Goal: Information Seeking & Learning: Understand process/instructions

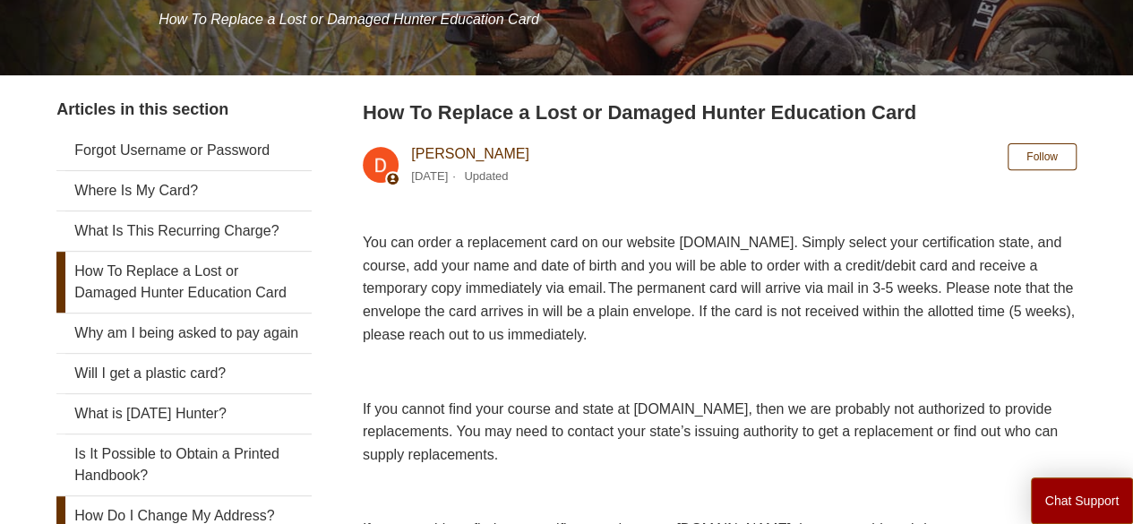
scroll to position [90, 0]
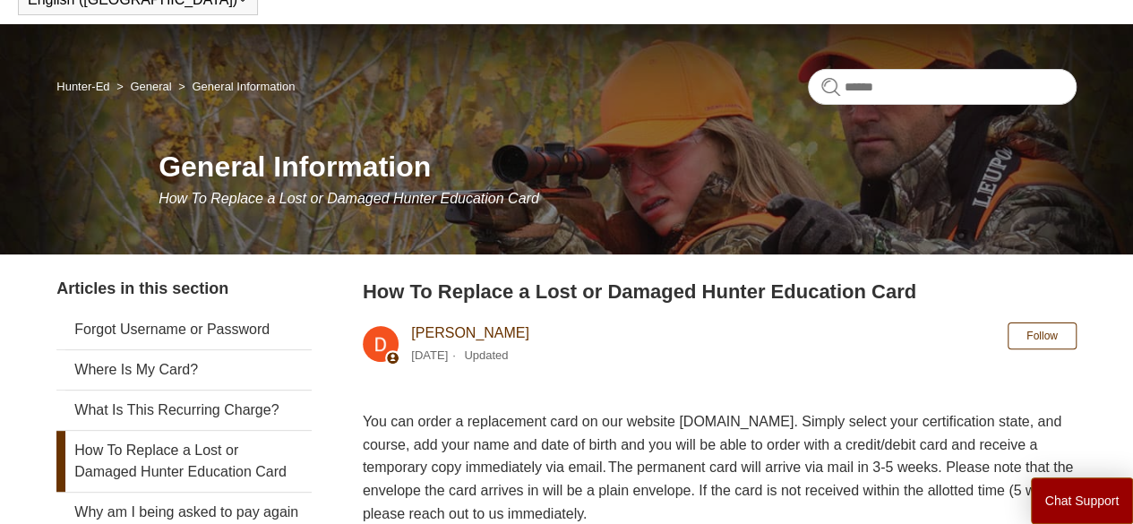
click at [86, 81] on link "Hunter-Ed" at bounding box center [82, 86] width 53 height 13
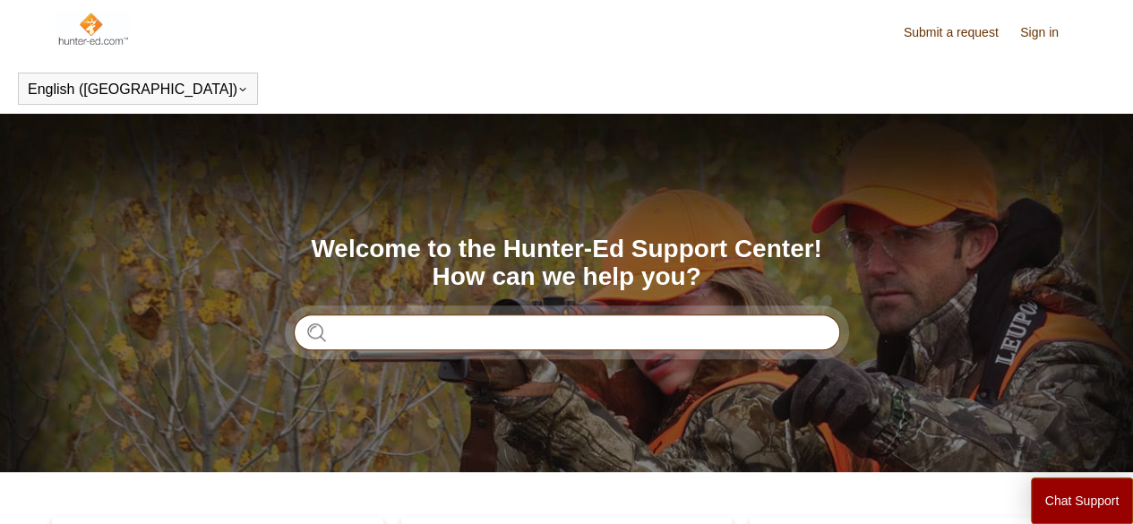
click at [382, 330] on input "Search" at bounding box center [567, 332] width 546 height 36
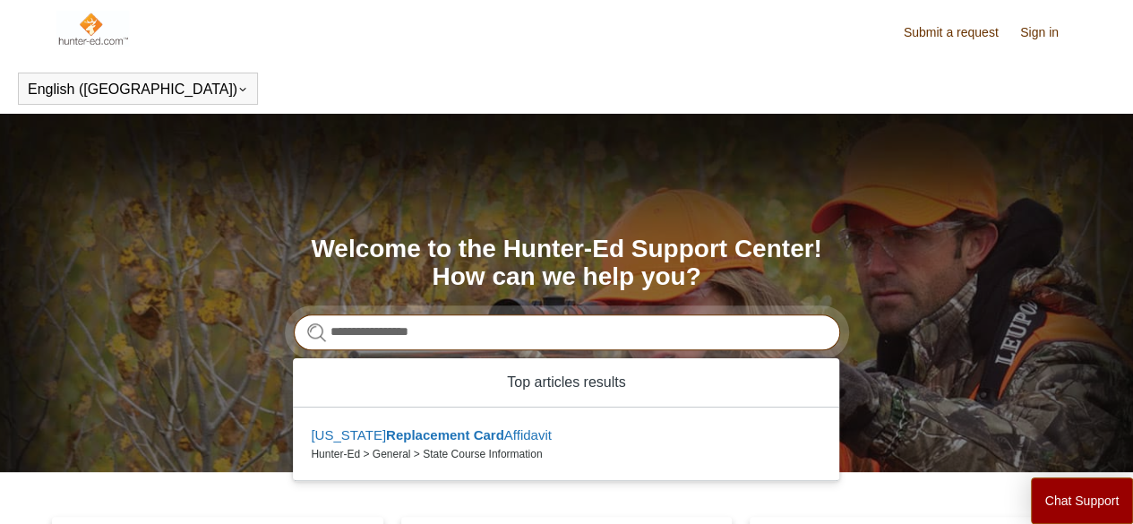
click at [365, 332] on input "**********" at bounding box center [567, 332] width 546 height 36
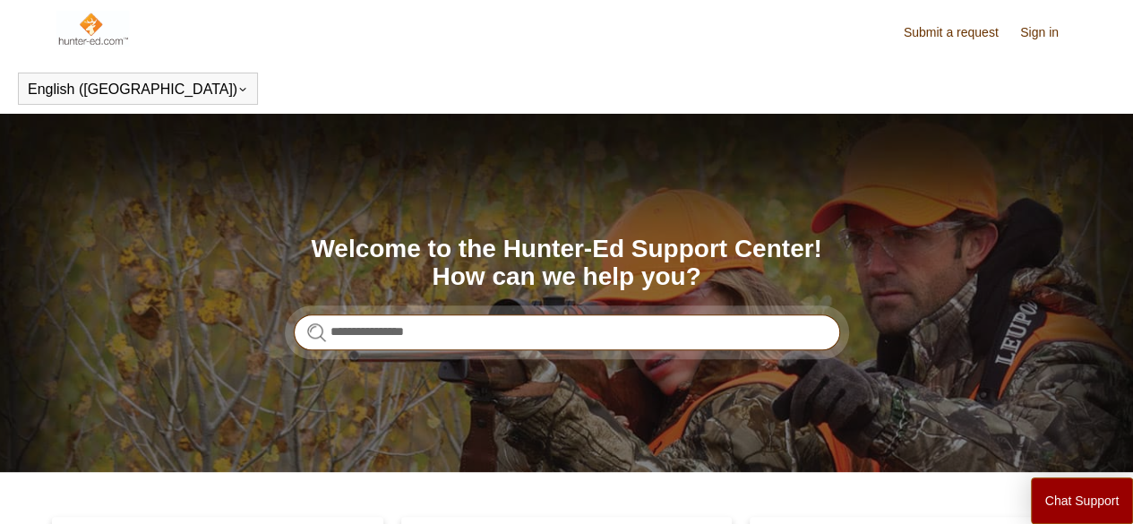
type input "**********"
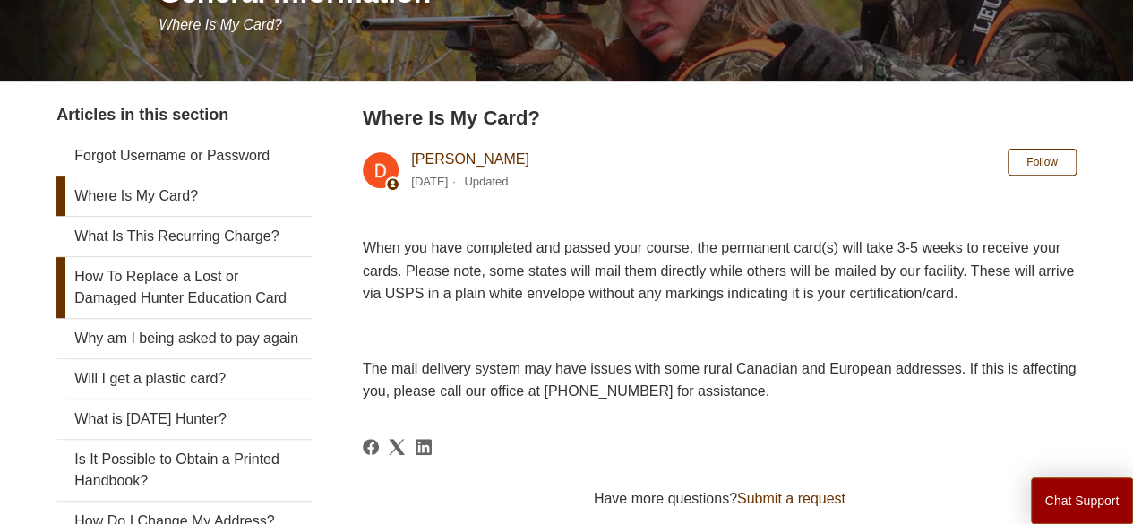
scroll to position [269, 0]
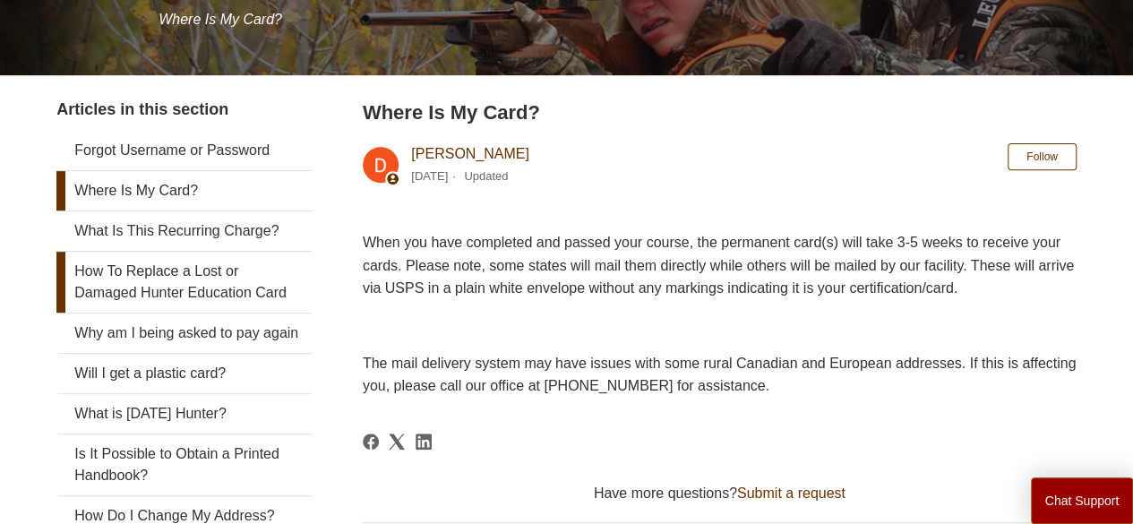
click at [207, 279] on link "How To Replace a Lost or Damaged Hunter Education Card" at bounding box center [183, 282] width 255 height 61
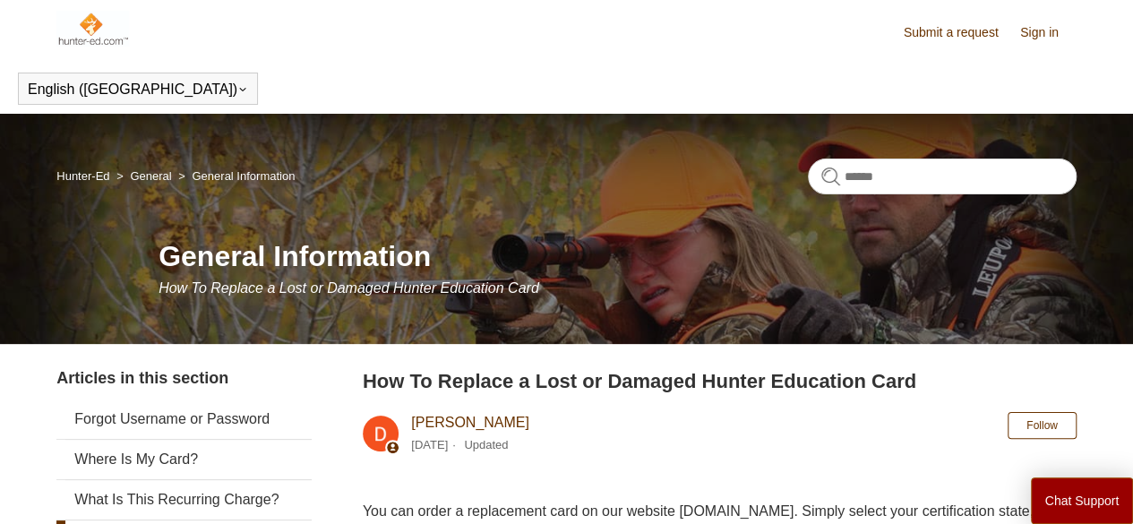
click at [81, 175] on link "Hunter-Ed" at bounding box center [82, 175] width 53 height 13
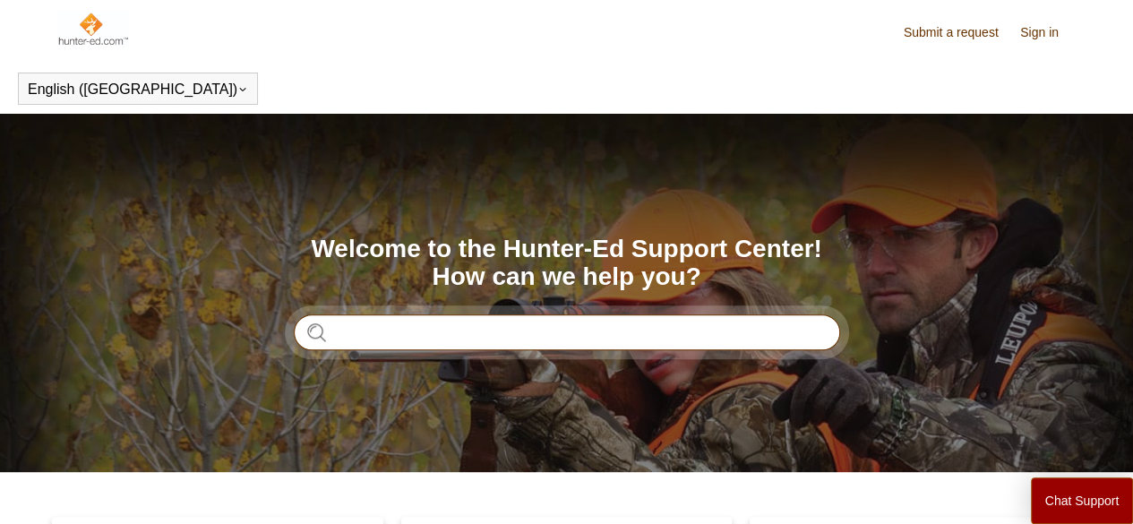
click at [373, 330] on input "Search" at bounding box center [567, 332] width 546 height 36
type input "**********"
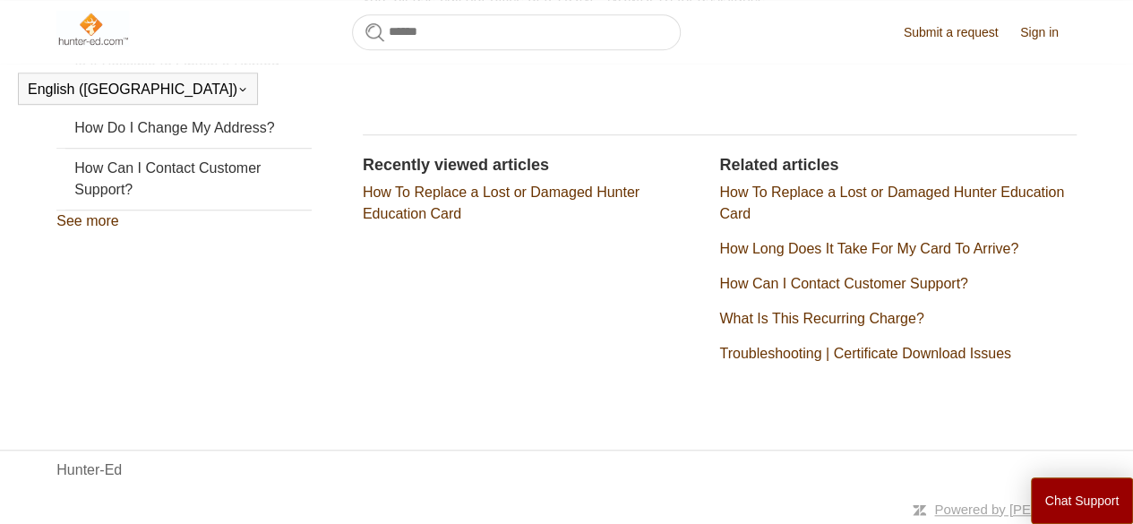
scroll to position [628, 0]
click at [801, 199] on link "How To Replace a Lost or Damaged Hunter Education Card" at bounding box center [891, 203] width 345 height 37
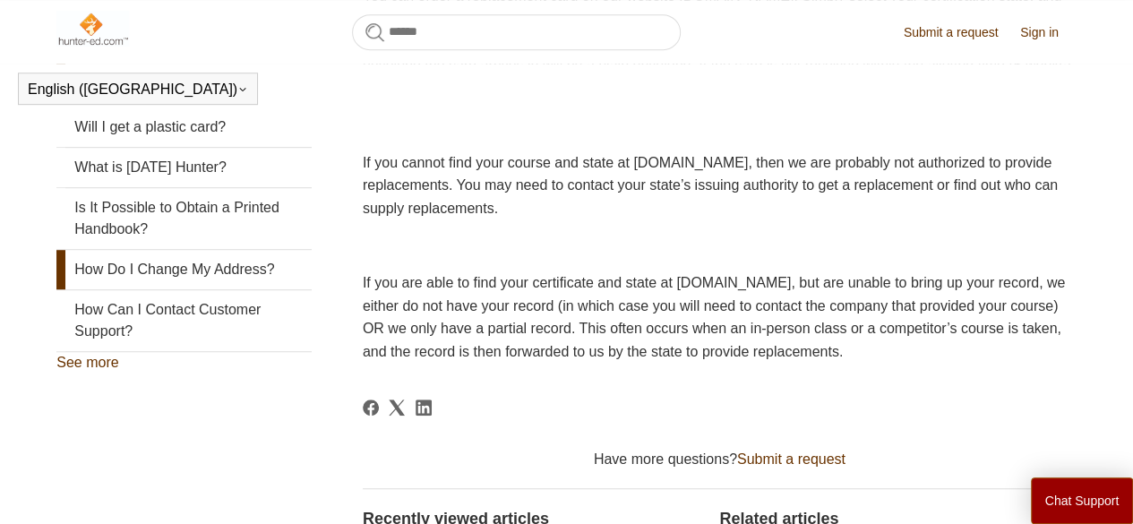
scroll to position [487, 0]
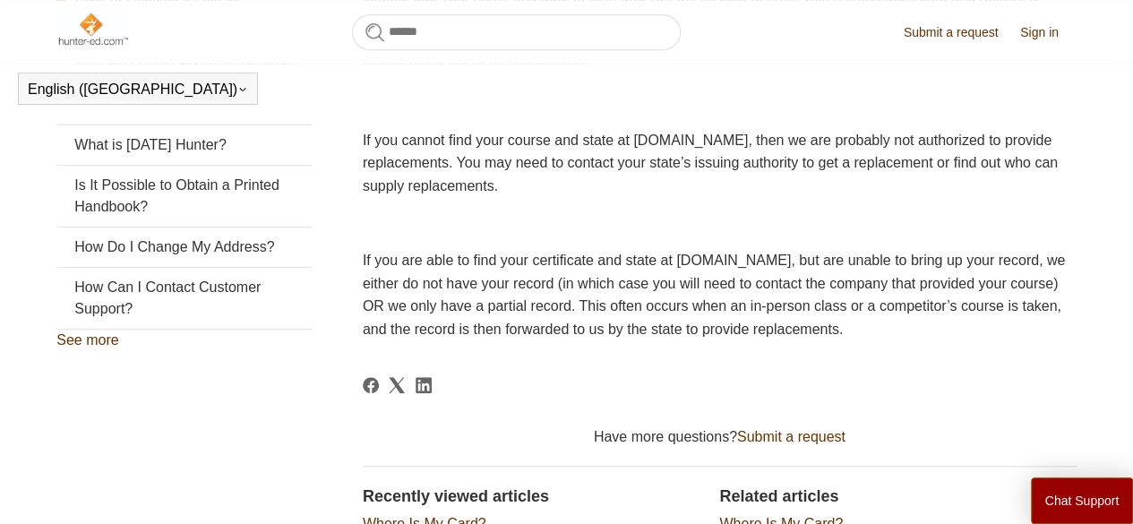
click at [95, 348] on link "See more" at bounding box center [87, 339] width 62 height 15
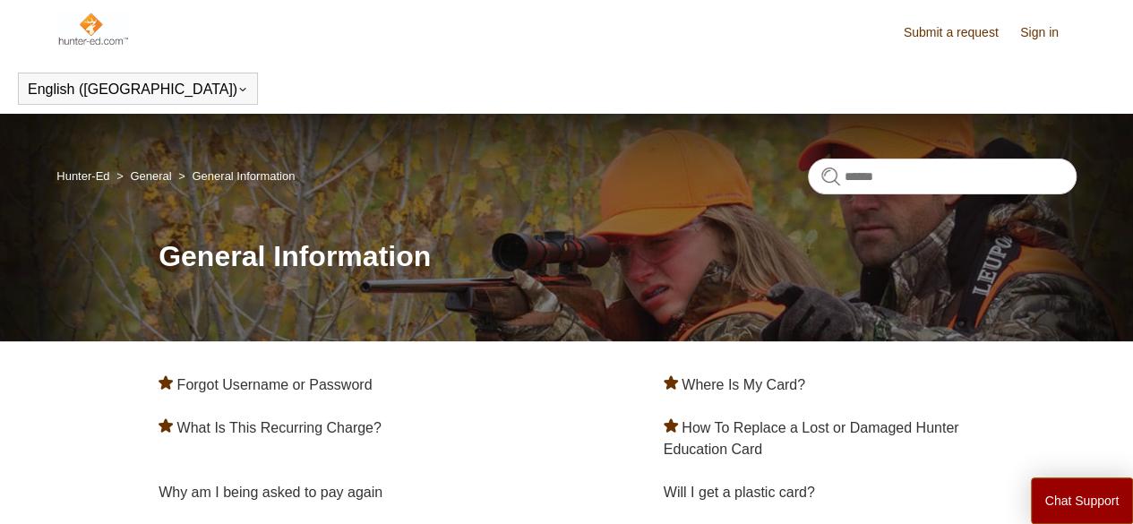
scroll to position [90, 0]
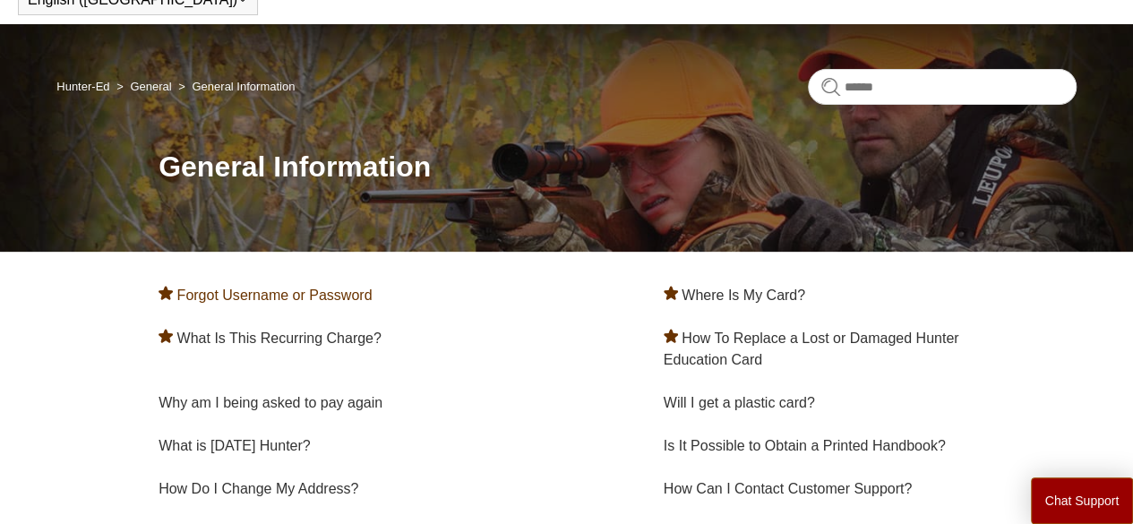
click at [284, 296] on link "Forgot Username or Password" at bounding box center [274, 295] width 195 height 15
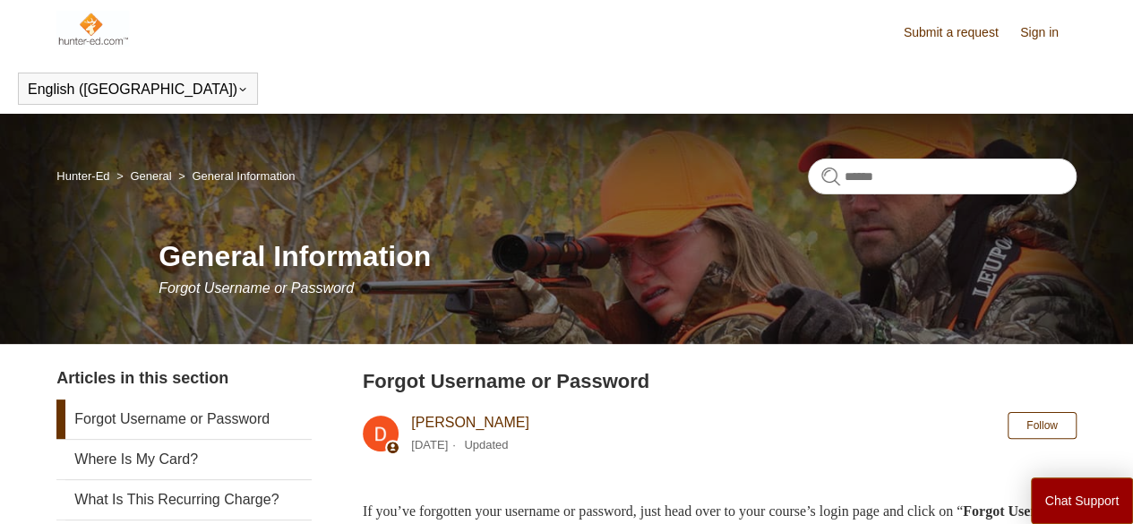
click at [294, 289] on span "Forgot Username or Password" at bounding box center [256, 287] width 195 height 15
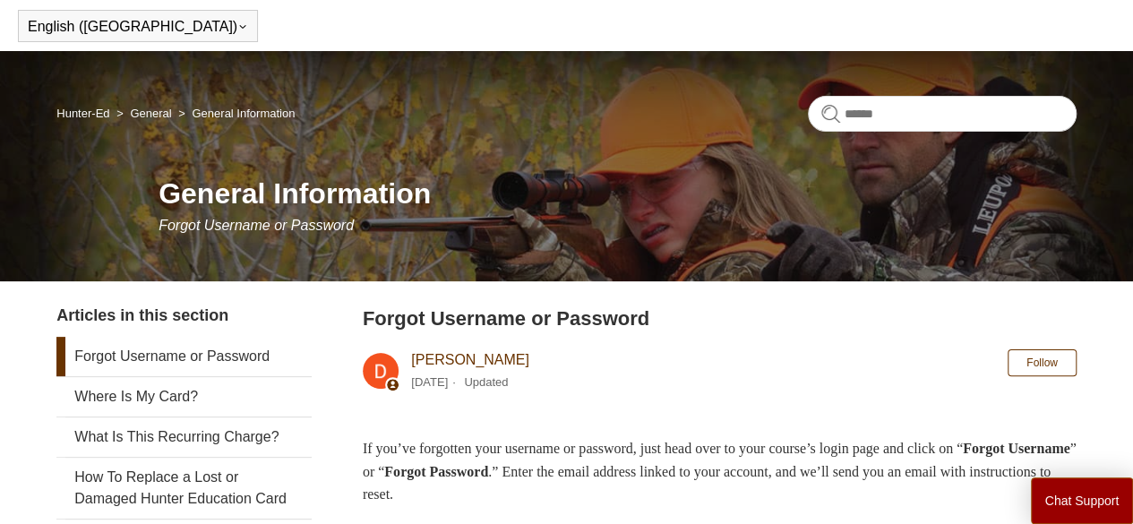
scroll to position [179, 0]
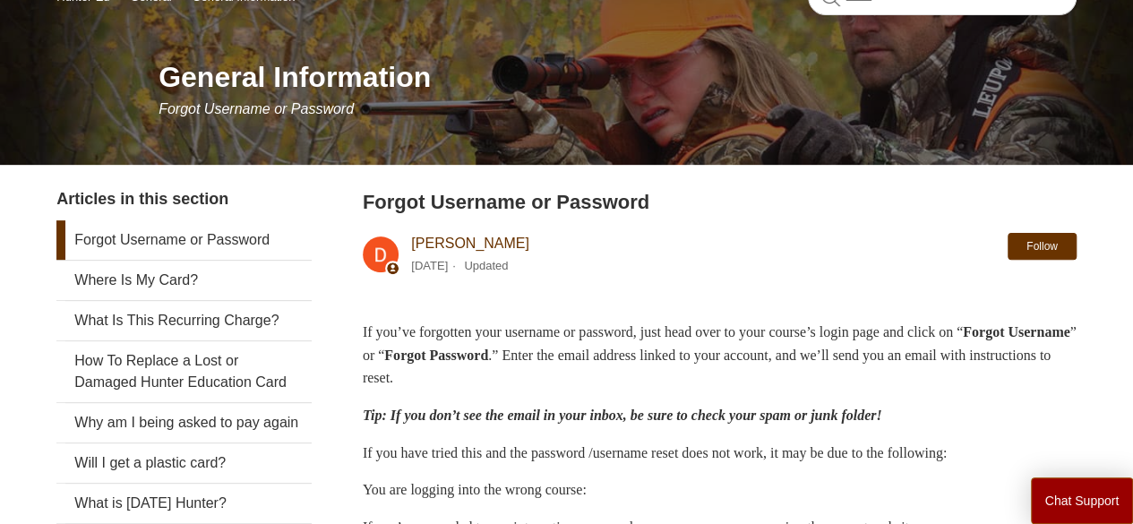
click at [1032, 243] on button "Follow" at bounding box center [1042, 246] width 69 height 27
